Goal: Task Accomplishment & Management: Use online tool/utility

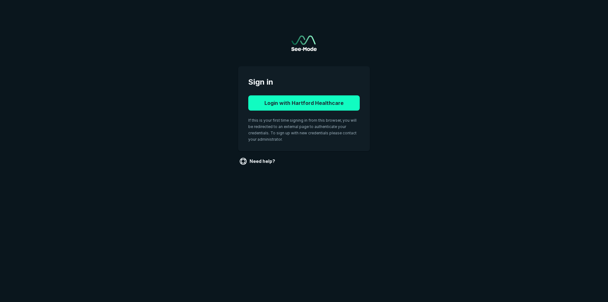
click at [278, 103] on button "Login with Hartford Healthcare" at bounding box center [303, 102] width 111 height 15
click at [292, 103] on button "Login with Hartford Healthcare" at bounding box center [303, 102] width 111 height 15
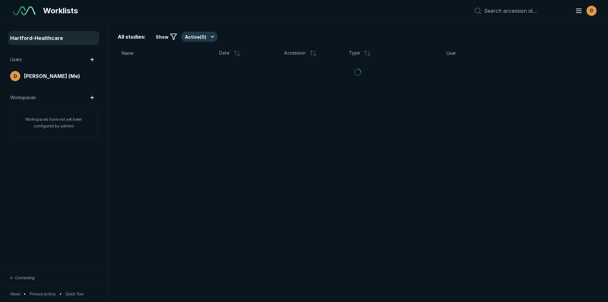
scroll to position [1959, 2963]
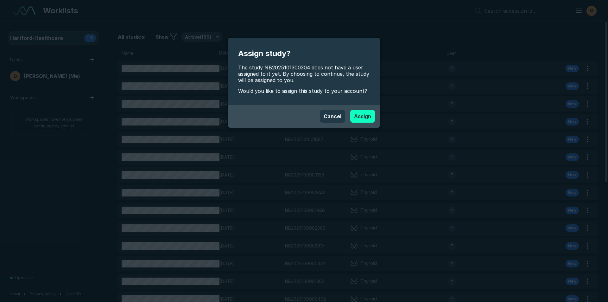
click at [357, 117] on button "Assign" at bounding box center [362, 116] width 25 height 13
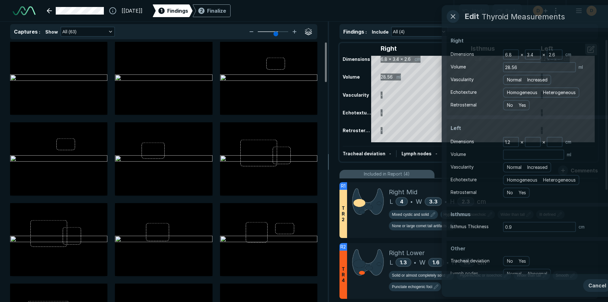
scroll to position [2061, 3549]
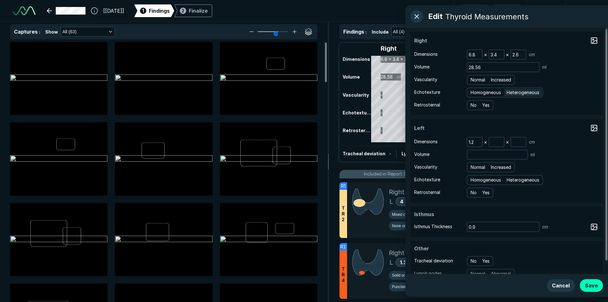
click at [524, 94] on span "Heterogeneous" at bounding box center [522, 92] width 33 height 7
click at [510, 94] on input "Heterogeneous" at bounding box center [508, 92] width 4 height 4
radio input "true"
click at [478, 79] on span "Normal" at bounding box center [477, 79] width 15 height 7
click at [474, 79] on input "Normal" at bounding box center [471, 79] width 4 height 4
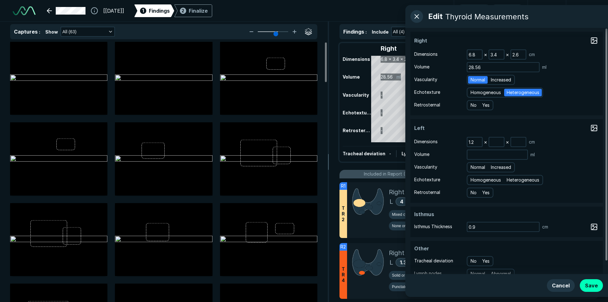
radio input "true"
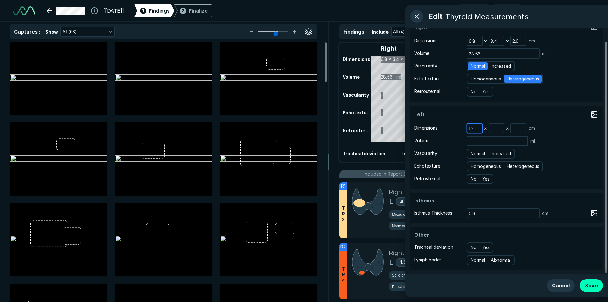
click at [475, 129] on input "1.2" at bounding box center [474, 128] width 15 height 9
type input "1"
click at [594, 283] on button "Save" at bounding box center [591, 285] width 23 height 13
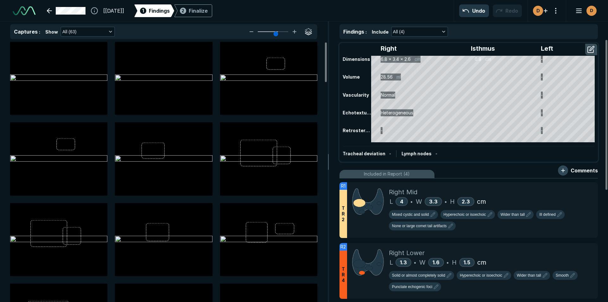
click at [564, 172] on button "button" at bounding box center [563, 170] width 10 height 10
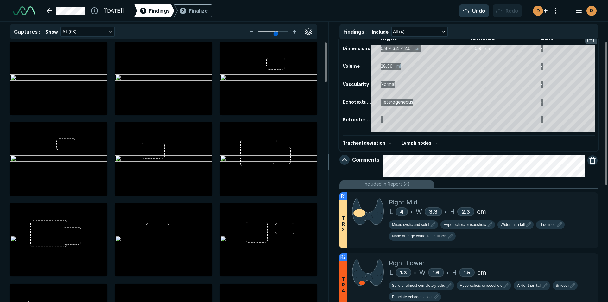
scroll to position [0, 0]
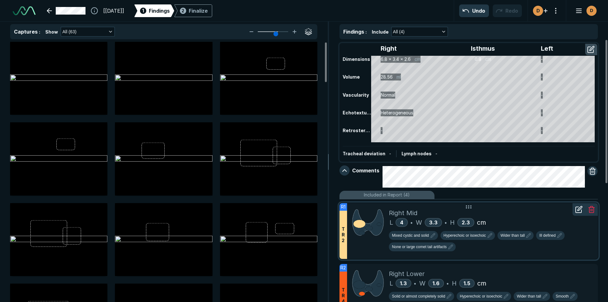
click at [588, 242] on div "Mixed cystic and solid Hyperechoic or isoechoic Wider than tall Ill defined Non…" at bounding box center [491, 242] width 204 height 23
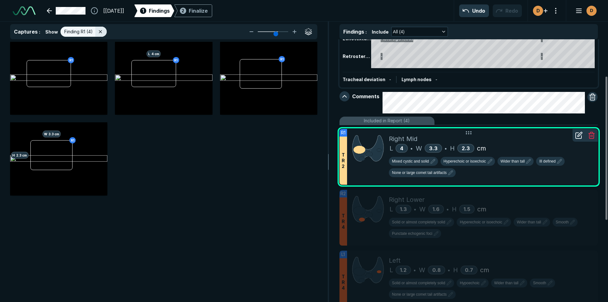
scroll to position [63, 0]
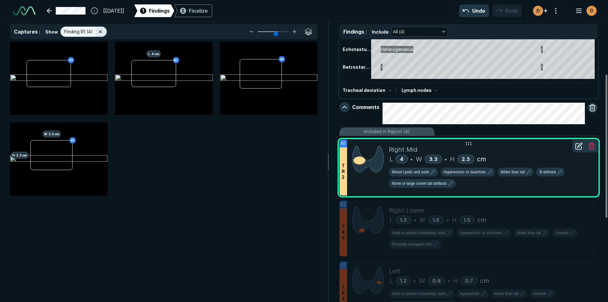
click at [577, 144] on icon at bounding box center [578, 146] width 6 height 6
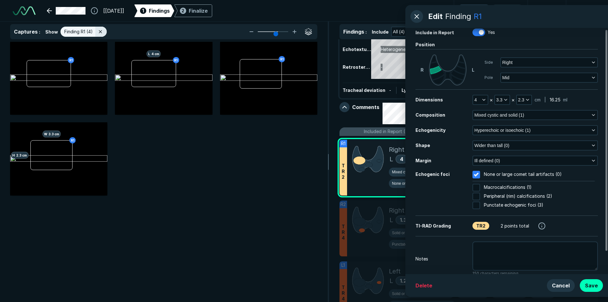
scroll to position [27, 0]
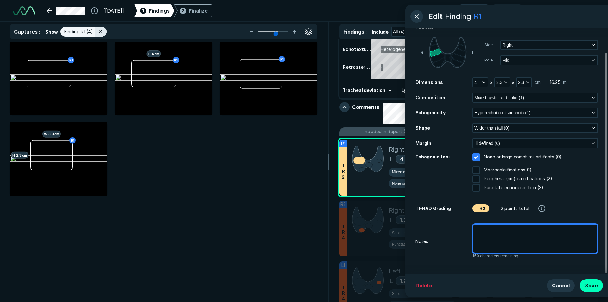
click at [478, 233] on textarea at bounding box center [534, 238] width 125 height 29
type textarea "x"
type textarea "r"
type textarea "x"
type textarea "ri"
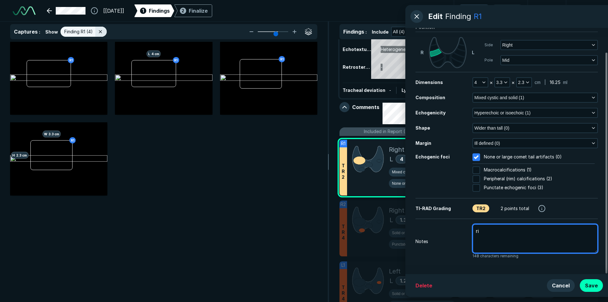
type textarea "x"
type textarea "rig"
type textarea "x"
type textarea "righ"
type textarea "x"
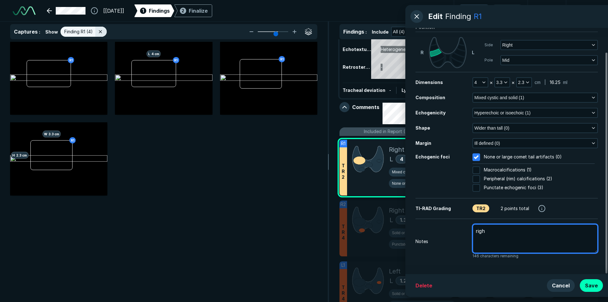
type textarea "right"
type textarea "x"
type textarea "right"
type textarea "x"
type textarea "right t"
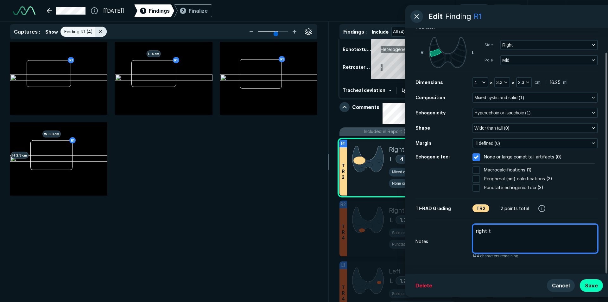
type textarea "x"
type textarea "right th"
type textarea "x"
type textarea "right thy"
type textarea "x"
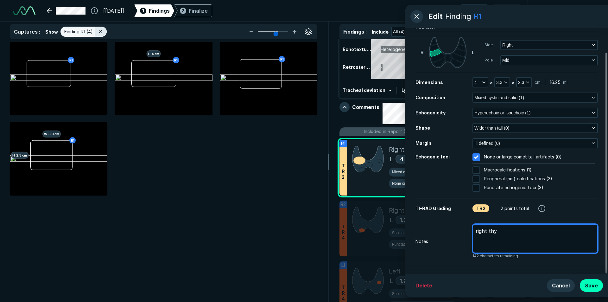
type textarea "right thyr"
type textarea "x"
type textarea "right thyro"
type textarea "x"
type textarea "right thyroi"
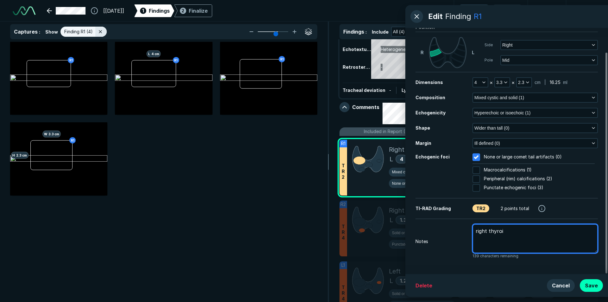
type textarea "x"
type textarea "right thyroid"
type textarea "x"
type textarea "right thyroid"
type textarea "x"
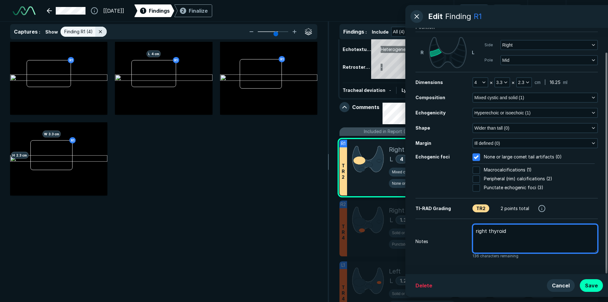
type textarea "right thyroid m"
type textarea "x"
type textarea "right thyroid mi"
type textarea "x"
type textarea "right thyroid mid"
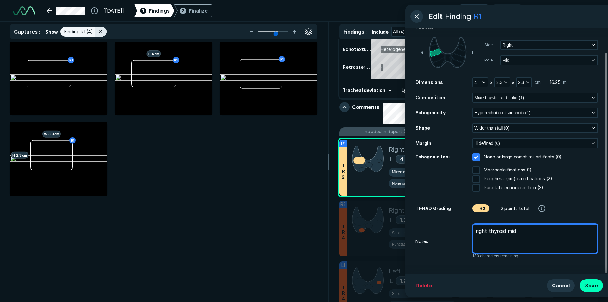
type textarea "x"
type textarea "right thyroid mid"
type textarea "x"
type textarea "right thyroid mid n"
type textarea "x"
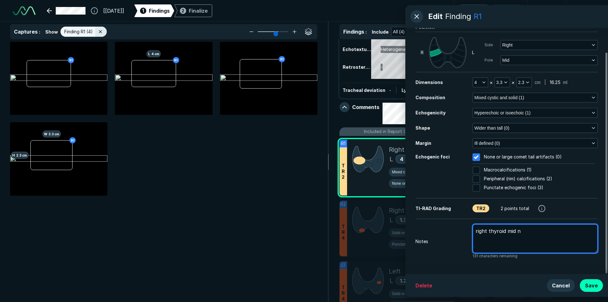
type textarea "right thyroid mid no"
type textarea "x"
type textarea "right thyroid mid nod"
type textarea "x"
type textarea "right thyroid mid nodu"
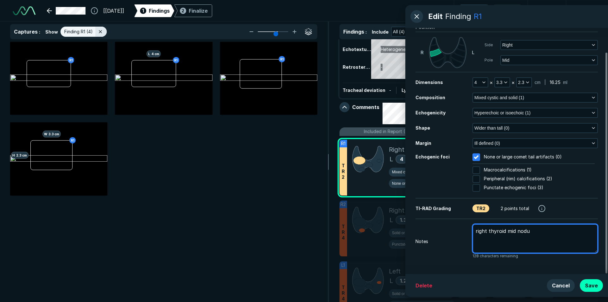
type textarea "x"
type textarea "right thyroid mid nodul"
type textarea "x"
type textarea "right thyroid mid [MEDICAL_DATA]"
type textarea "x"
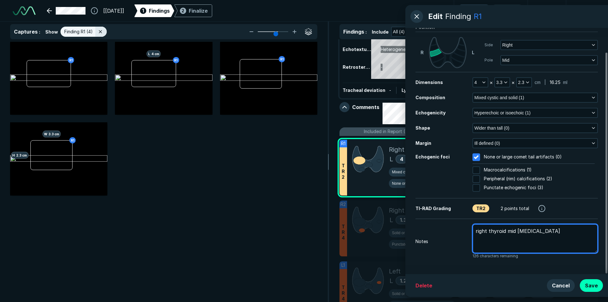
type textarea "right thyroid mid [MEDICAL_DATA]"
type textarea "x"
type textarea "right thyroid mid [MEDICAL_DATA] #"
type textarea "x"
type textarea "right thyroid mid [MEDICAL_DATA] #1"
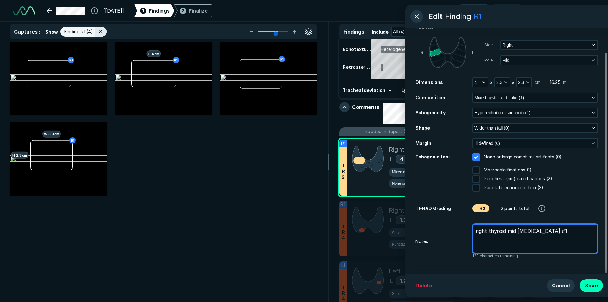
type textarea "x"
type textarea "right thyroid mid [MEDICAL_DATA] #1"
type textarea "x"
type textarea "right thyroid mid [MEDICAL_DATA] #1 m"
type textarea "x"
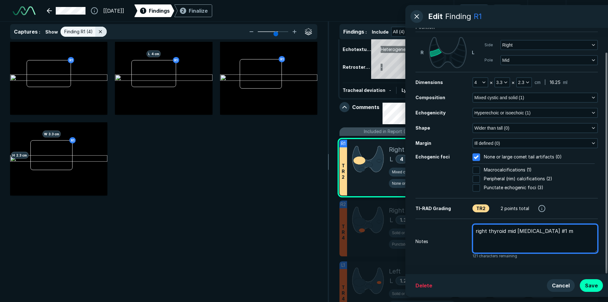
type textarea "right thyroid mid [MEDICAL_DATA] #1 me"
type textarea "x"
type textarea "right thyroid mid [MEDICAL_DATA] #1 mea"
type textarea "x"
type textarea "right thyroid mid [MEDICAL_DATA] #1 meas"
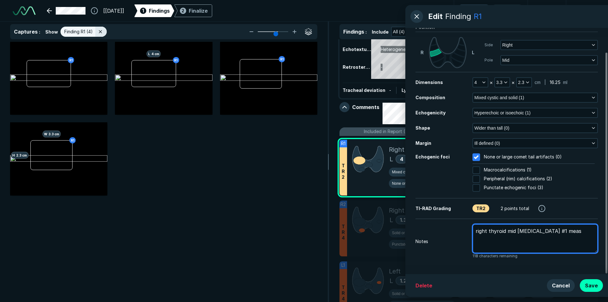
type textarea "x"
type textarea "right thyroid mid [MEDICAL_DATA] #1 measu"
type textarea "x"
type textarea "right thyroid mid [MEDICAL_DATA] #1 meas"
type textarea "x"
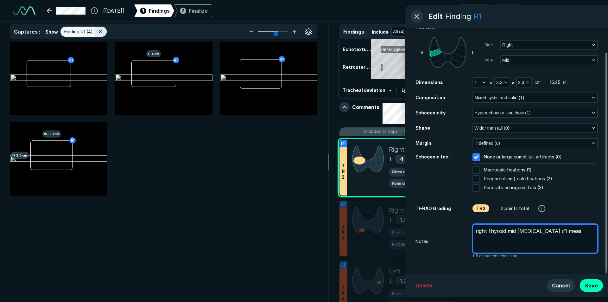
type textarea "right thyroid mid [MEDICAL_DATA] #1 mea"
type textarea "x"
type textarea "right thyroid mid [MEDICAL_DATA] #1 me"
type textarea "x"
type textarea "right thyroid mid [MEDICAL_DATA] #1 m"
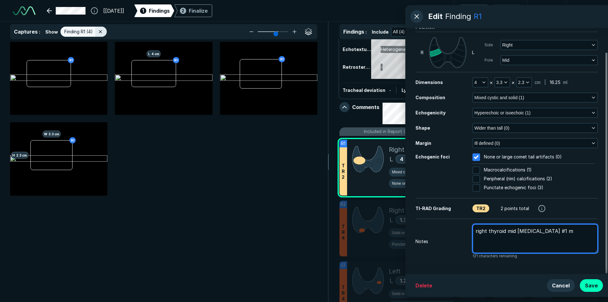
type textarea "x"
type textarea "right thyroid mid [MEDICAL_DATA] #1"
type textarea "x"
type textarea "right thyroid mid [MEDICAL_DATA] #1 p"
type textarea "x"
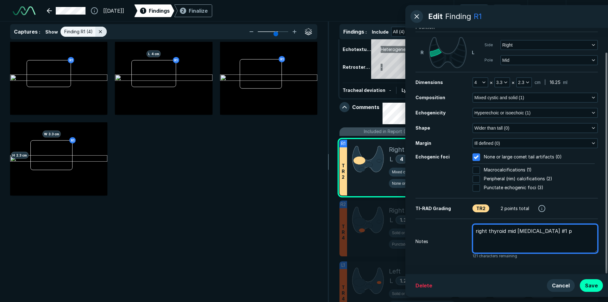
type textarea "right thyroid mid [MEDICAL_DATA] #1 pr"
type textarea "x"
type textarea "right thyroid mid [MEDICAL_DATA] #1 pri"
type textarea "x"
type textarea "right thyroid mid [MEDICAL_DATA] #1 prio"
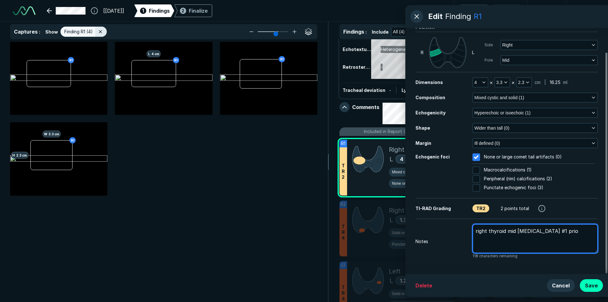
type textarea "x"
type textarea "right thyroid mid [MEDICAL_DATA] #1 prior"
type textarea "x"
type textarea "right thyroid mid [MEDICAL_DATA] #1 prior"
type textarea "x"
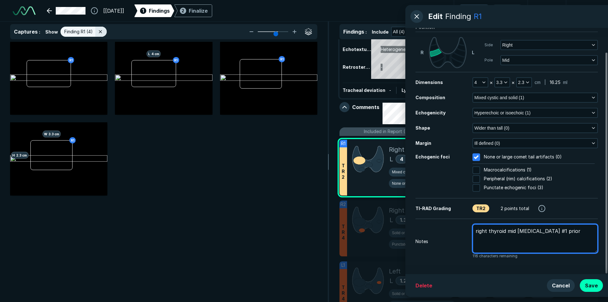
type textarea "right thyroid mid [MEDICAL_DATA] #1 prior m"
type textarea "x"
type textarea "right thyroid mid [MEDICAL_DATA] #1 prior me"
type textarea "x"
type textarea "right thyroid mid [MEDICAL_DATA] #1 prior mea"
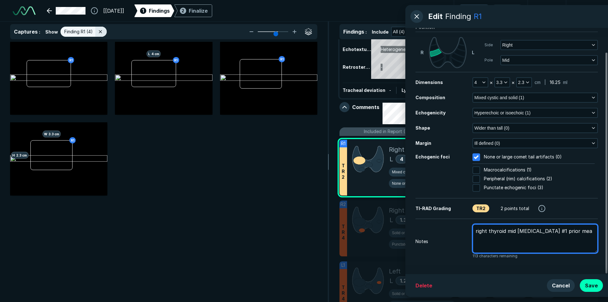
type textarea "x"
type textarea "right thyroid mid [MEDICAL_DATA] #1 prior meas"
type textarea "x"
type textarea "right thyroid mid [MEDICAL_DATA] #1 prior measu"
type textarea "x"
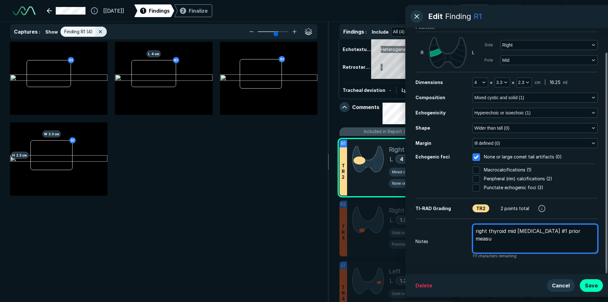
type textarea "right thyroid mid [MEDICAL_DATA] #1 prior measur"
type textarea "x"
type textarea "right thyroid mid [MEDICAL_DATA] #1 prior measure"
type textarea "x"
type textarea "right thyroid mid [MEDICAL_DATA] #1 prior measure:"
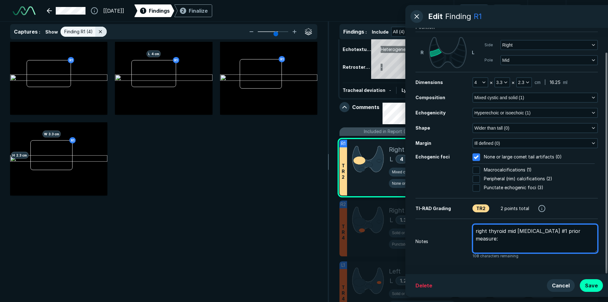
type textarea "x"
type textarea "right thyroid mid [MEDICAL_DATA] #1 prior measure:4"
type textarea "x"
type textarea "right thyroid mid [MEDICAL_DATA] #1 prior measure:4."
type textarea "x"
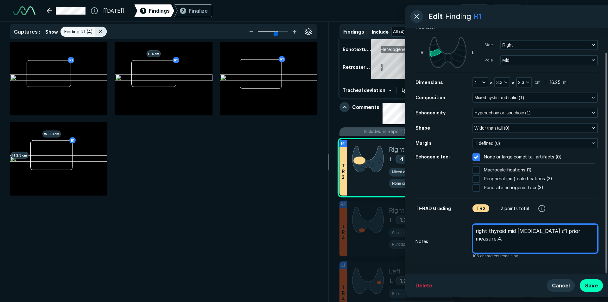
type textarea "right thyroid mid [MEDICAL_DATA] #1 prior measure:4.0"
type textarea "x"
type textarea "right thyroid mid [MEDICAL_DATA] #1 prior measure:4.0x"
type textarea "x"
type textarea "right thyroid mid [MEDICAL_DATA] #1 prior measure:4.0x3"
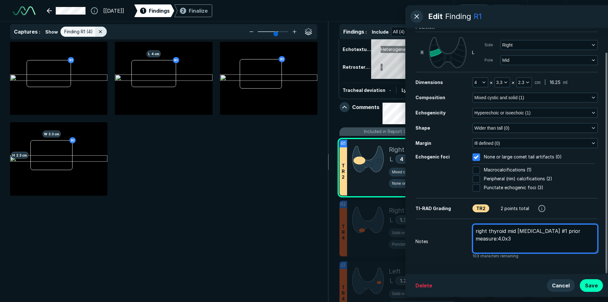
type textarea "x"
type textarea "right thyroid mid [MEDICAL_DATA] #1 prior measure:4.0x3."
type textarea "x"
type textarea "right thyroid mid [MEDICAL_DATA] #1 prior measure:4.0x3.8"
type textarea "x"
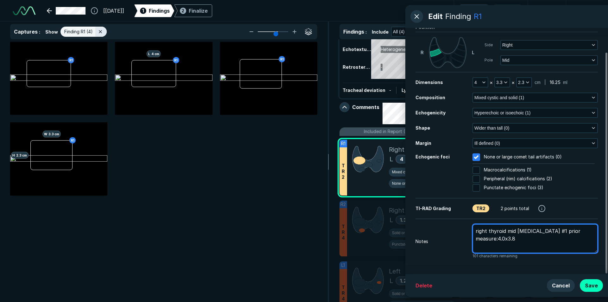
type textarea "right thyroid mid [MEDICAL_DATA] #1 prior measure:4.0x3.8x"
type textarea "x"
type textarea "right thyroid mid [MEDICAL_DATA] #1 prior measure:4.0x3.8x2"
type textarea "x"
type textarea "right thyroid mid [MEDICAL_DATA] #1 prior measure:4.0x3.8x2."
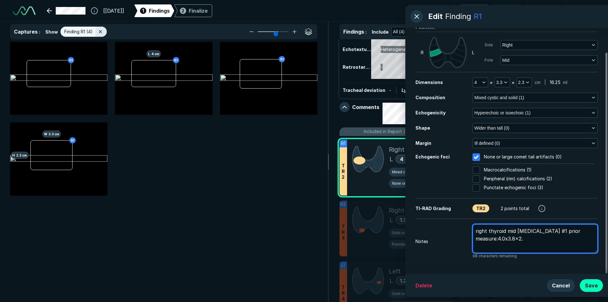
type textarea "x"
type textarea "right thyroid mid [MEDICAL_DATA] #1 prior measure:4.0x3.8x2.3"
type textarea "x"
type textarea "right thyroid mid [MEDICAL_DATA] #1 prior measure:4.0x3.8x2.3c"
type textarea "x"
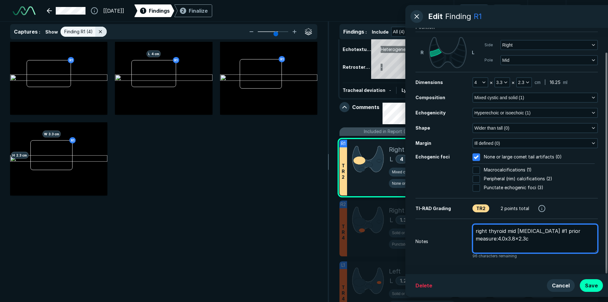
type textarea "right thyroid mid [MEDICAL_DATA] #1 prior measure:4.0x3.8x2.3cm"
type textarea "x"
type textarea "right thyroid mid [MEDICAL_DATA] #1 prior measure:4.0x3.8x2.3cm"
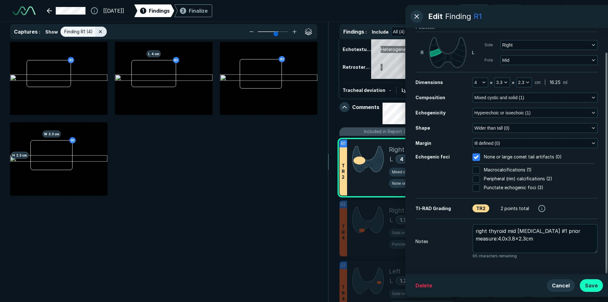
click at [597, 285] on button "Save" at bounding box center [591, 285] width 23 height 13
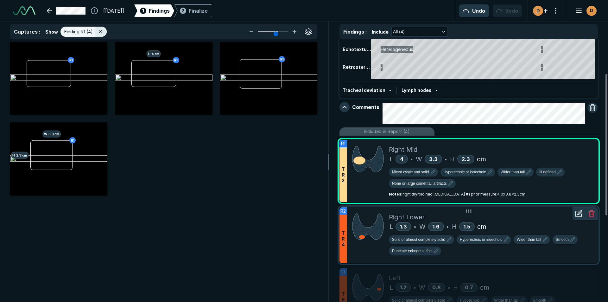
click at [556, 219] on div "Right Lower" at bounding box center [491, 216] width 204 height 9
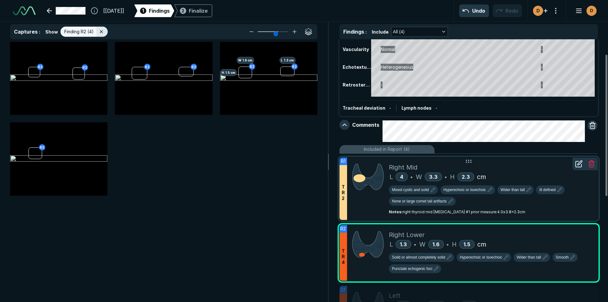
scroll to position [0, 0]
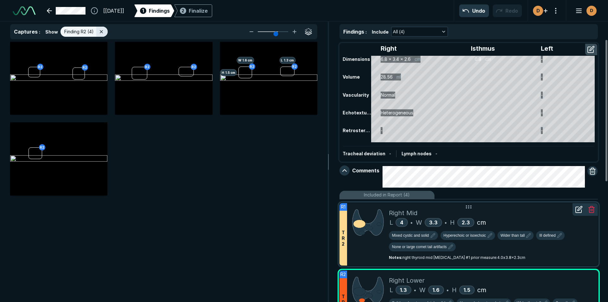
click at [587, 250] on div "Mixed cystic and solid Hyperechoic or isoechoic Wider than tall Ill defined Non…" at bounding box center [491, 242] width 204 height 23
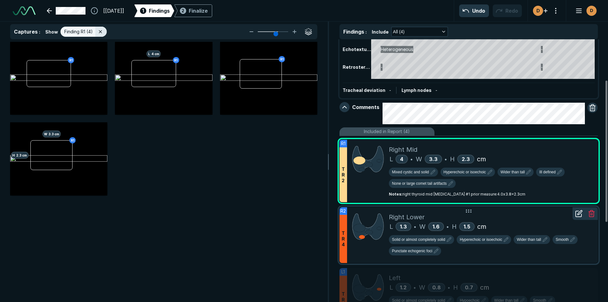
scroll to position [95, 0]
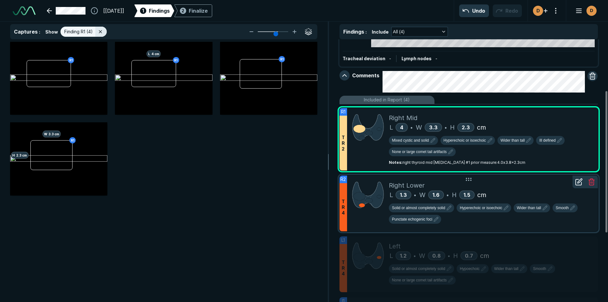
drag, startPoint x: 510, startPoint y: 222, endPoint x: 443, endPoint y: 227, distance: 67.0
click at [510, 223] on div "Solid or almost completely solid Hyperechoic or isoechoic Wider than tall Smoot…" at bounding box center [491, 214] width 204 height 23
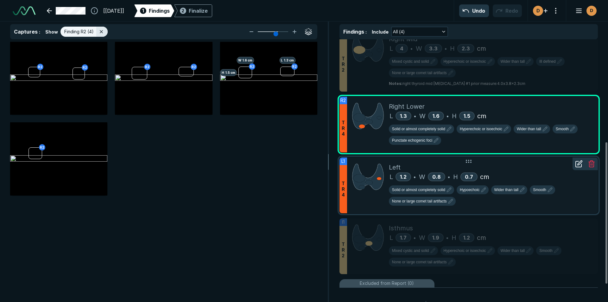
scroll to position [190, 0]
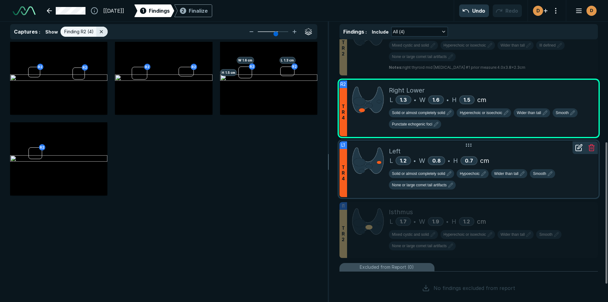
click at [498, 187] on div "Solid or almost completely solid Hypoechoic Wider than tall Smooth None or larg…" at bounding box center [491, 180] width 204 height 23
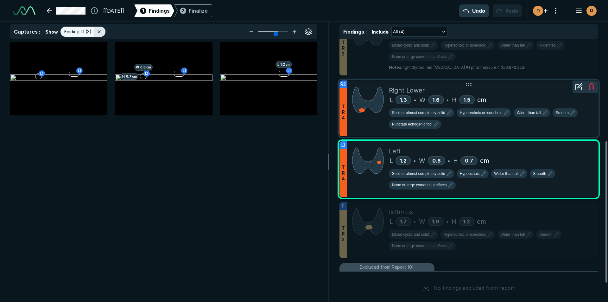
scroll to position [158, 0]
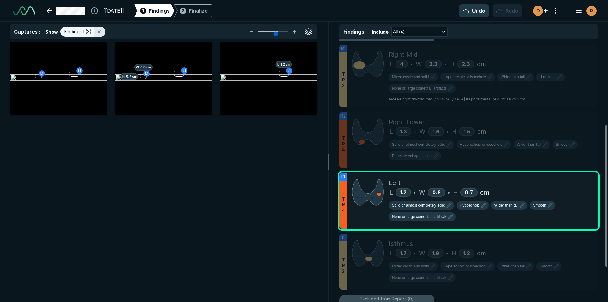
click at [575, 109] on icon at bounding box center [578, 106] width 6 height 6
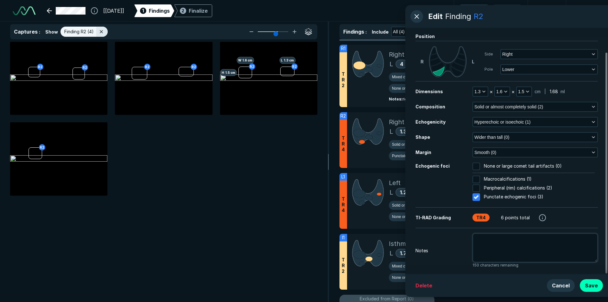
scroll to position [27, 0]
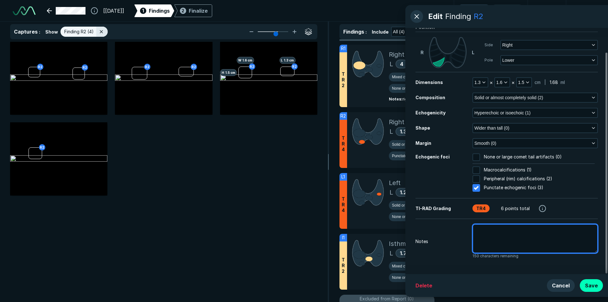
click at [483, 233] on textarea at bounding box center [534, 238] width 125 height 29
type textarea "x"
type textarea "r"
type textarea "x"
type textarea "ri"
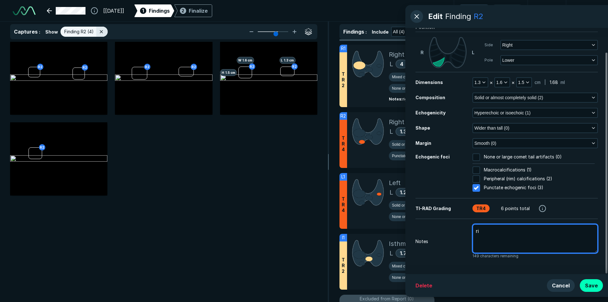
type textarea "x"
type textarea "rig"
type textarea "x"
type textarea "righ"
type textarea "x"
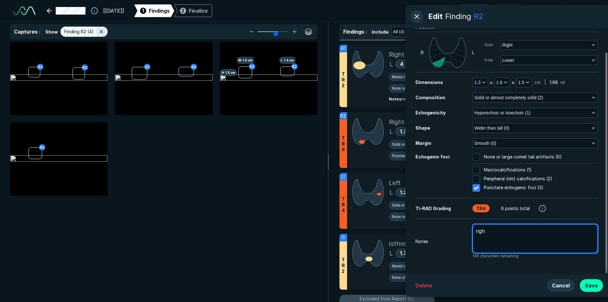
type textarea "right"
type textarea "x"
type textarea "right"
type textarea "x"
type textarea "right t"
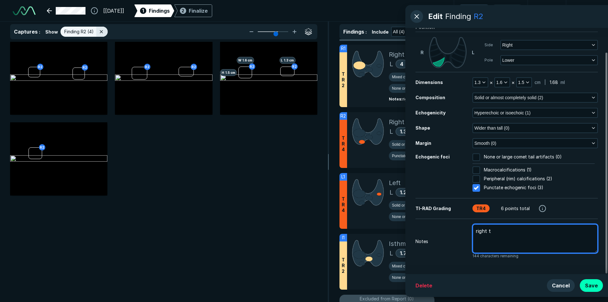
type textarea "x"
type textarea "right th"
type textarea "x"
type textarea "right thy"
type textarea "x"
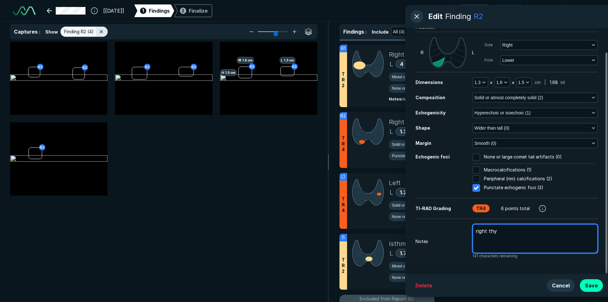
type textarea "right thyr"
type textarea "x"
type textarea "right thyri"
type textarea "x"
type textarea "right thyrid"
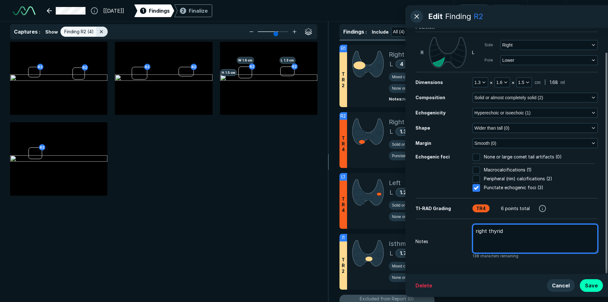
type textarea "x"
type textarea "right thyrid"
type textarea "x"
type textarea "right thyrid"
type textarea "x"
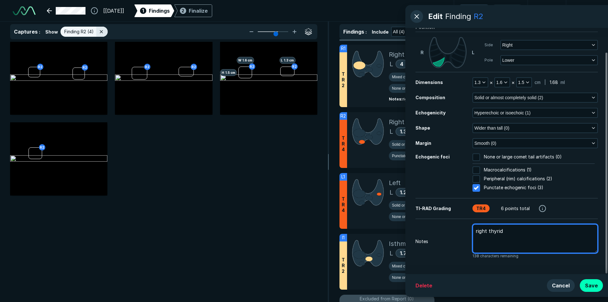
type textarea "right thyri"
type textarea "x"
type textarea "right thyr"
type textarea "x"
type textarea "right thy"
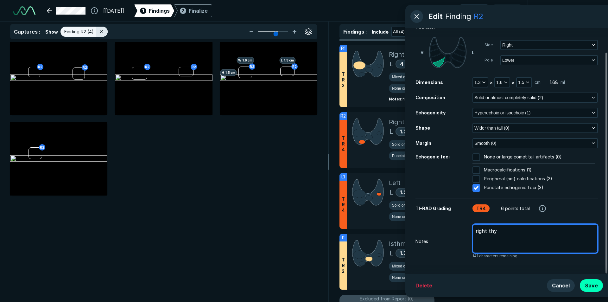
type textarea "x"
type textarea "right thyr"
type textarea "x"
type textarea "right thyro"
type textarea "x"
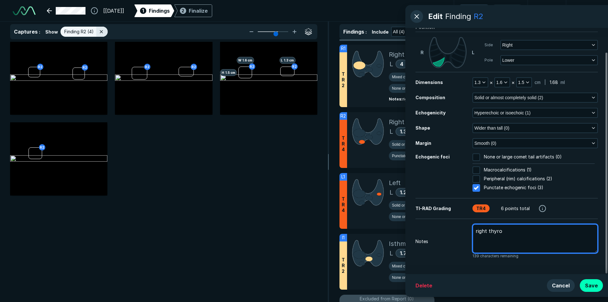
type textarea "right thyroi"
type textarea "x"
type textarea "right thyroid"
type textarea "x"
type textarea "right thyroid"
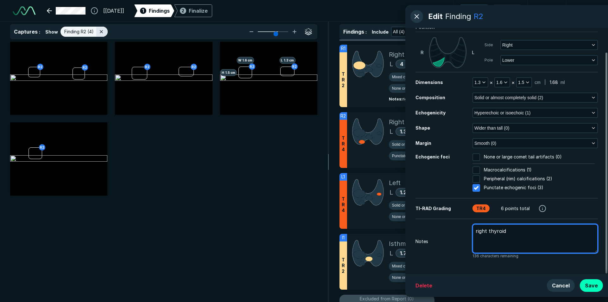
type textarea "x"
type textarea "right thyroid l"
type textarea "x"
type textarea "right thyroid lo"
type textarea "x"
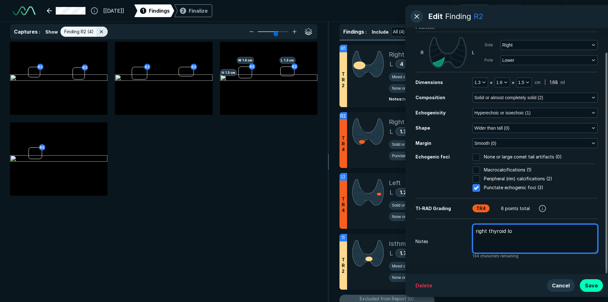
type textarea "right thyroid low"
type textarea "x"
type textarea "right thyroid low"
type textarea "x"
type textarea "right thyroid low n"
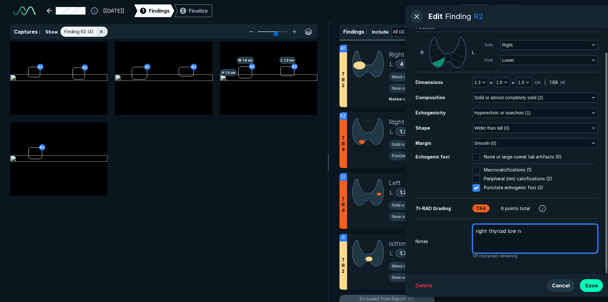
type textarea "x"
type textarea "right thyroid low no"
type textarea "x"
type textarea "right thyroid low nod"
type textarea "x"
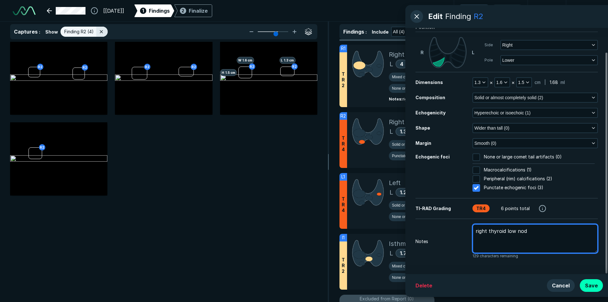
type textarea "right thyroid low nodu"
type textarea "x"
type textarea "right thyroid low nodue"
type textarea "x"
type textarea "right thyroid low nodue"
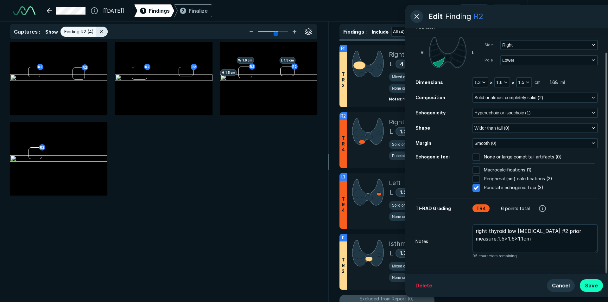
click at [591, 286] on button "Save" at bounding box center [591, 285] width 23 height 13
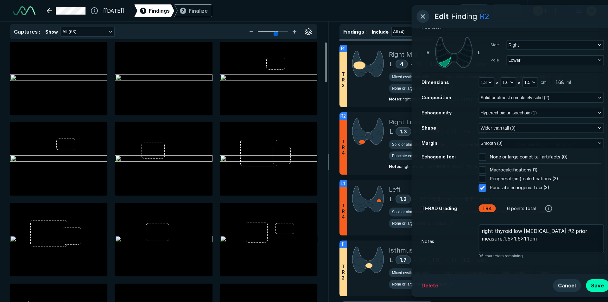
scroll to position [1914, 2185]
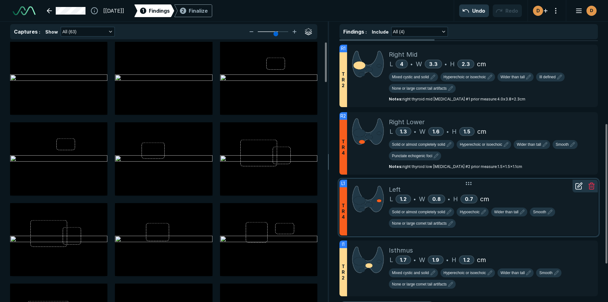
click at [575, 189] on icon at bounding box center [578, 186] width 6 height 6
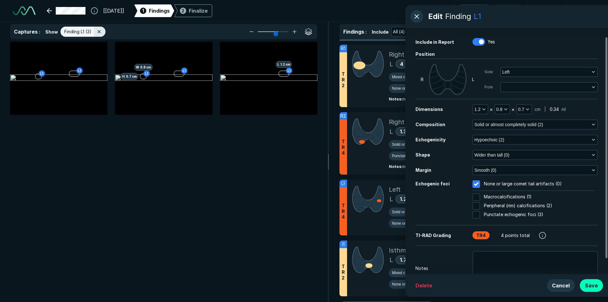
scroll to position [27, 0]
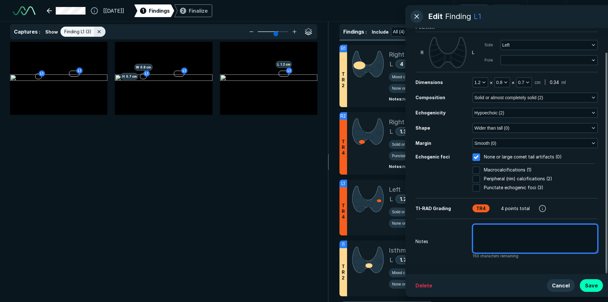
click at [482, 231] on textarea at bounding box center [534, 238] width 125 height 29
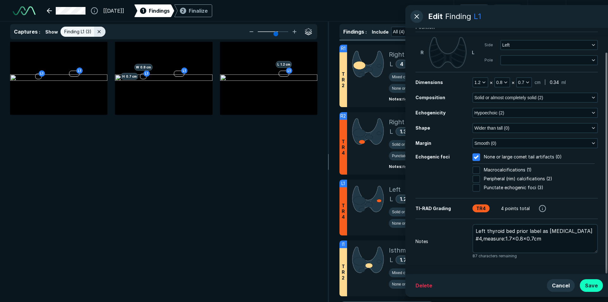
click at [592, 283] on button "Save" at bounding box center [591, 285] width 23 height 13
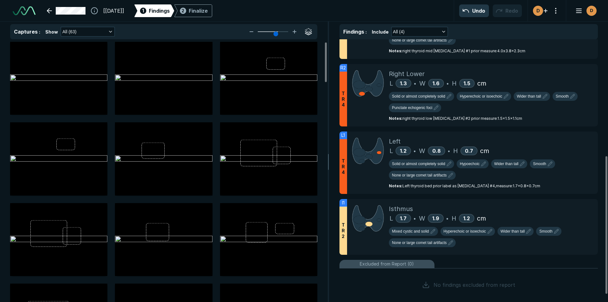
scroll to position [222, 0]
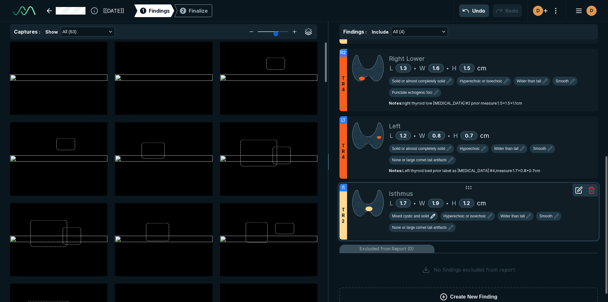
click at [413, 214] on span "Mixed cystic and solid" at bounding box center [410, 216] width 37 height 6
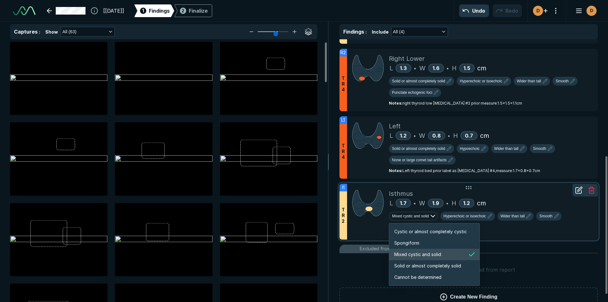
scroll to position [1056, 1216]
click at [425, 265] on span "Solid or almost completely solid" at bounding box center [427, 265] width 67 height 7
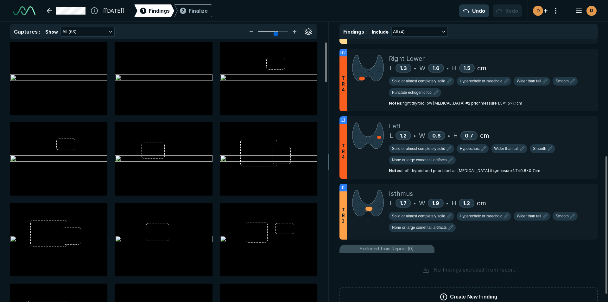
click at [579, 181] on icon at bounding box center [579, 177] width 8 height 8
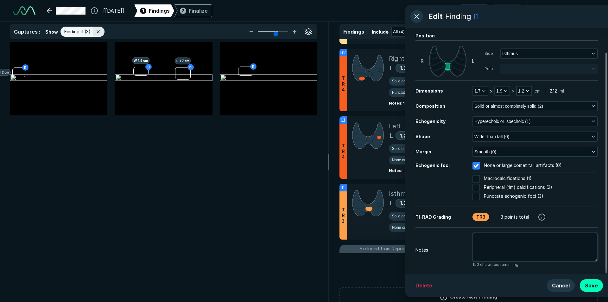
scroll to position [27, 0]
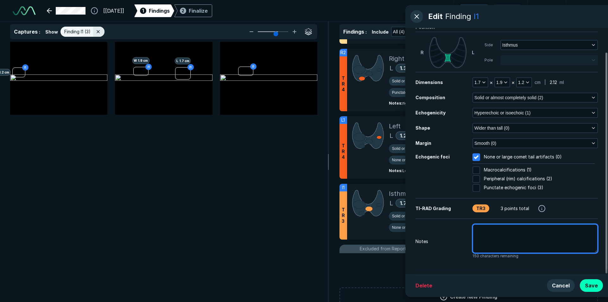
click at [490, 232] on textarea at bounding box center [534, 238] width 125 height 29
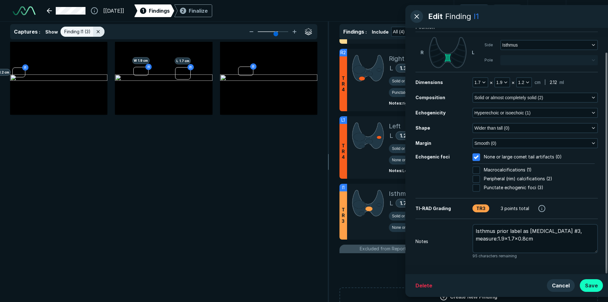
click at [588, 286] on button "Save" at bounding box center [591, 285] width 23 height 13
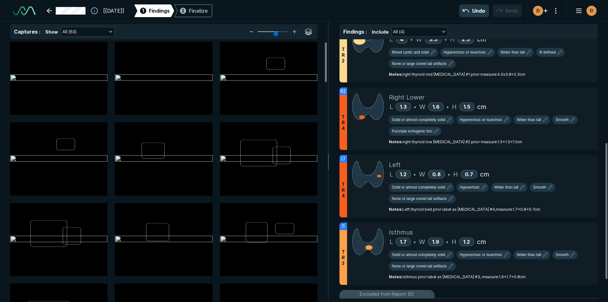
scroll to position [243, 0]
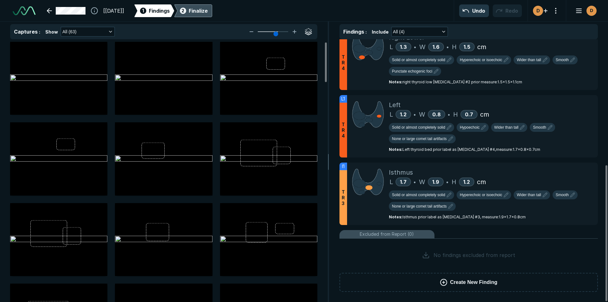
click at [208, 10] on div "Finalize" at bounding box center [198, 11] width 19 height 8
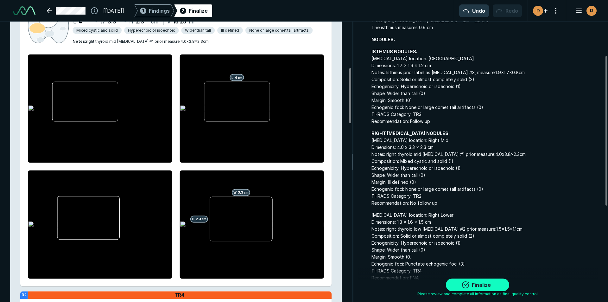
scroll to position [285, 0]
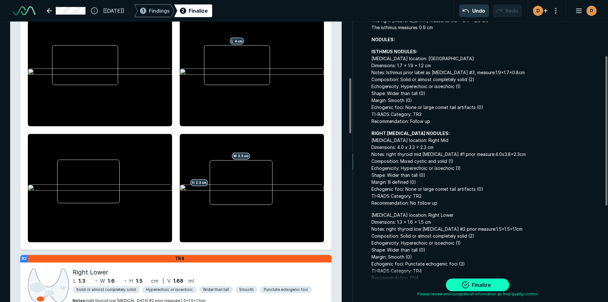
click at [473, 287] on button "Finalize" at bounding box center [477, 284] width 63 height 13
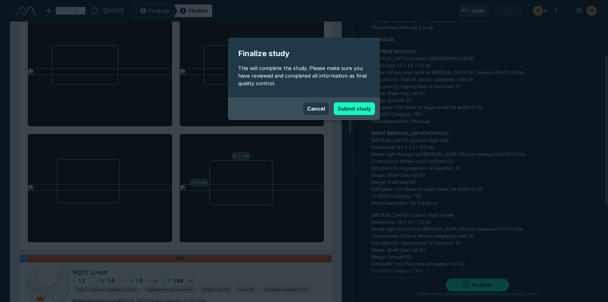
click at [354, 104] on button "Submit study" at bounding box center [354, 108] width 41 height 13
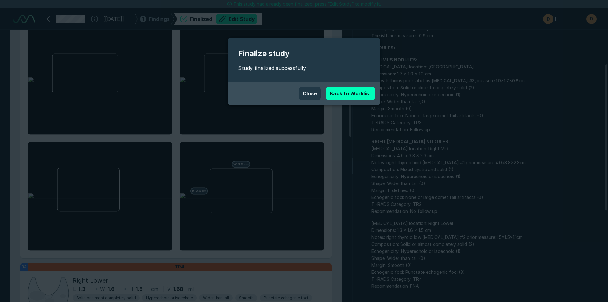
scroll to position [2024, 3549]
click at [309, 93] on button "Close" at bounding box center [310, 93] width 22 height 13
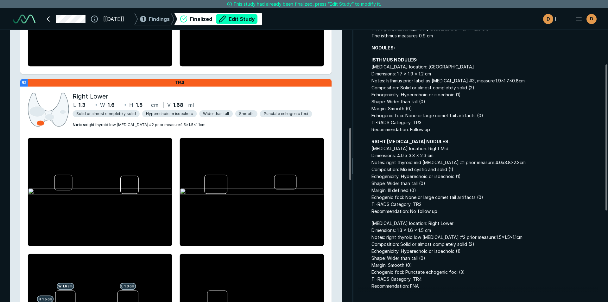
scroll to position [538, 0]
